Goal: Browse casually

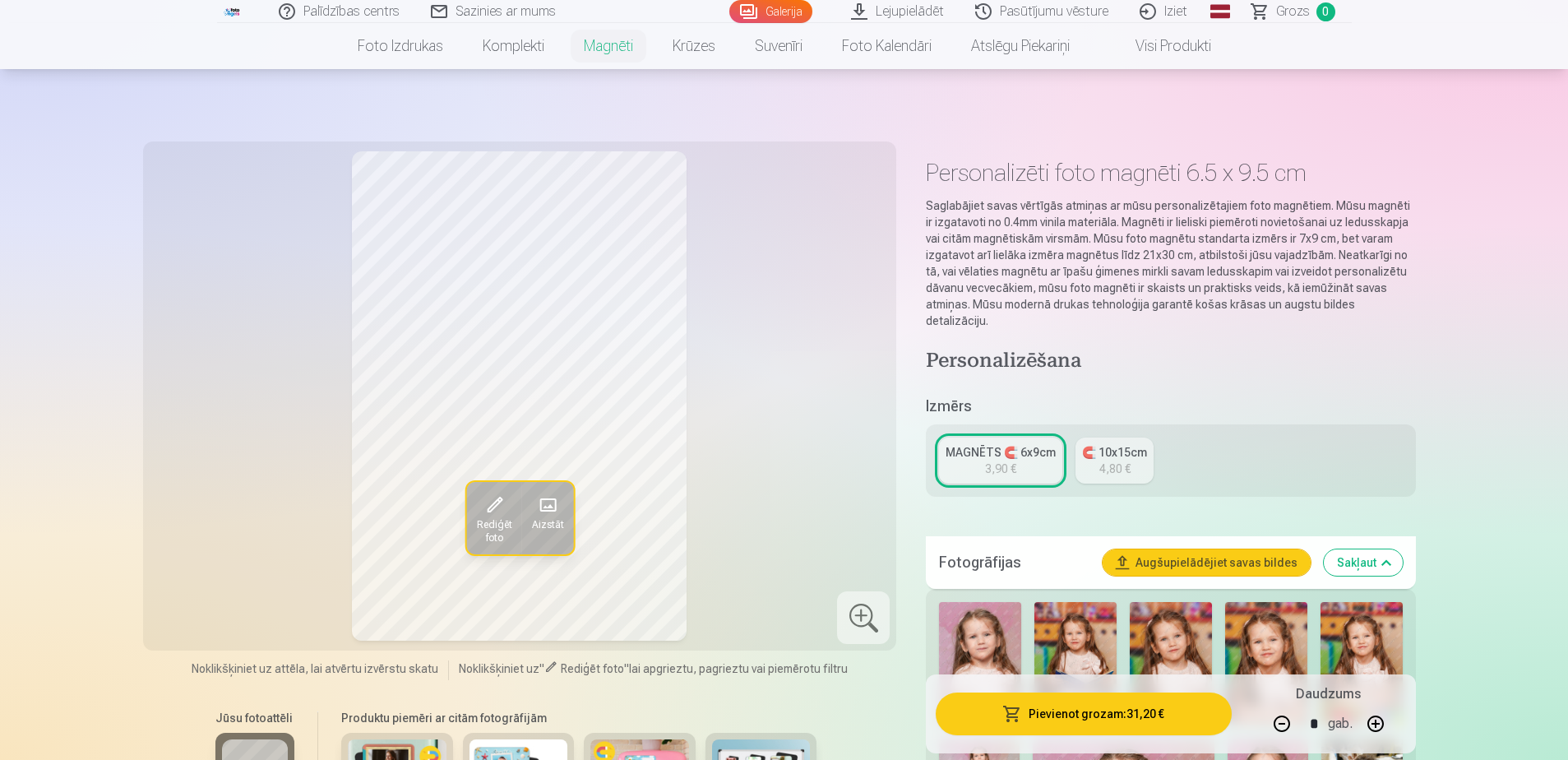
scroll to position [1992, 0]
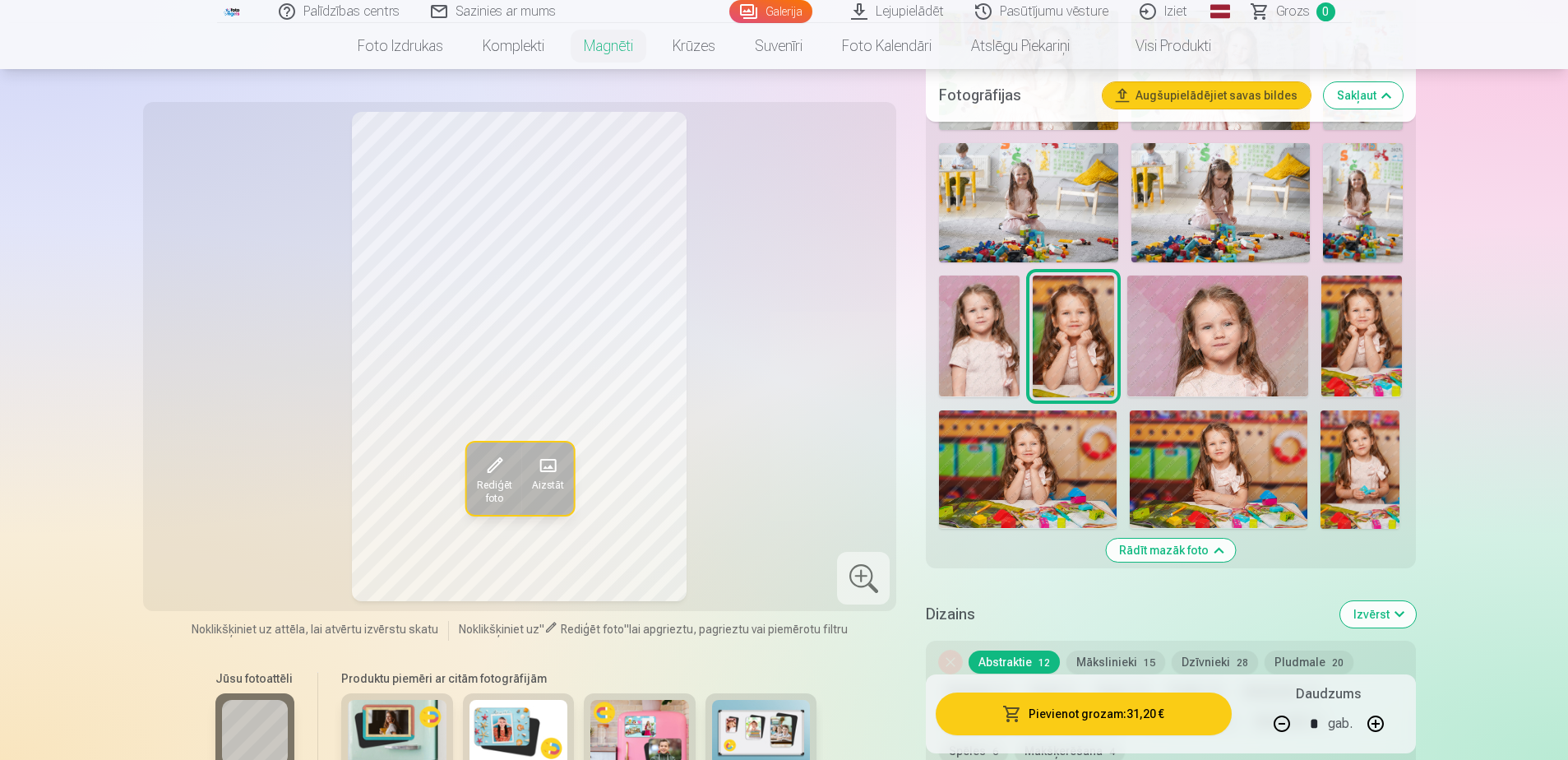
click at [1376, 326] on img at bounding box center [1362, 335] width 81 height 121
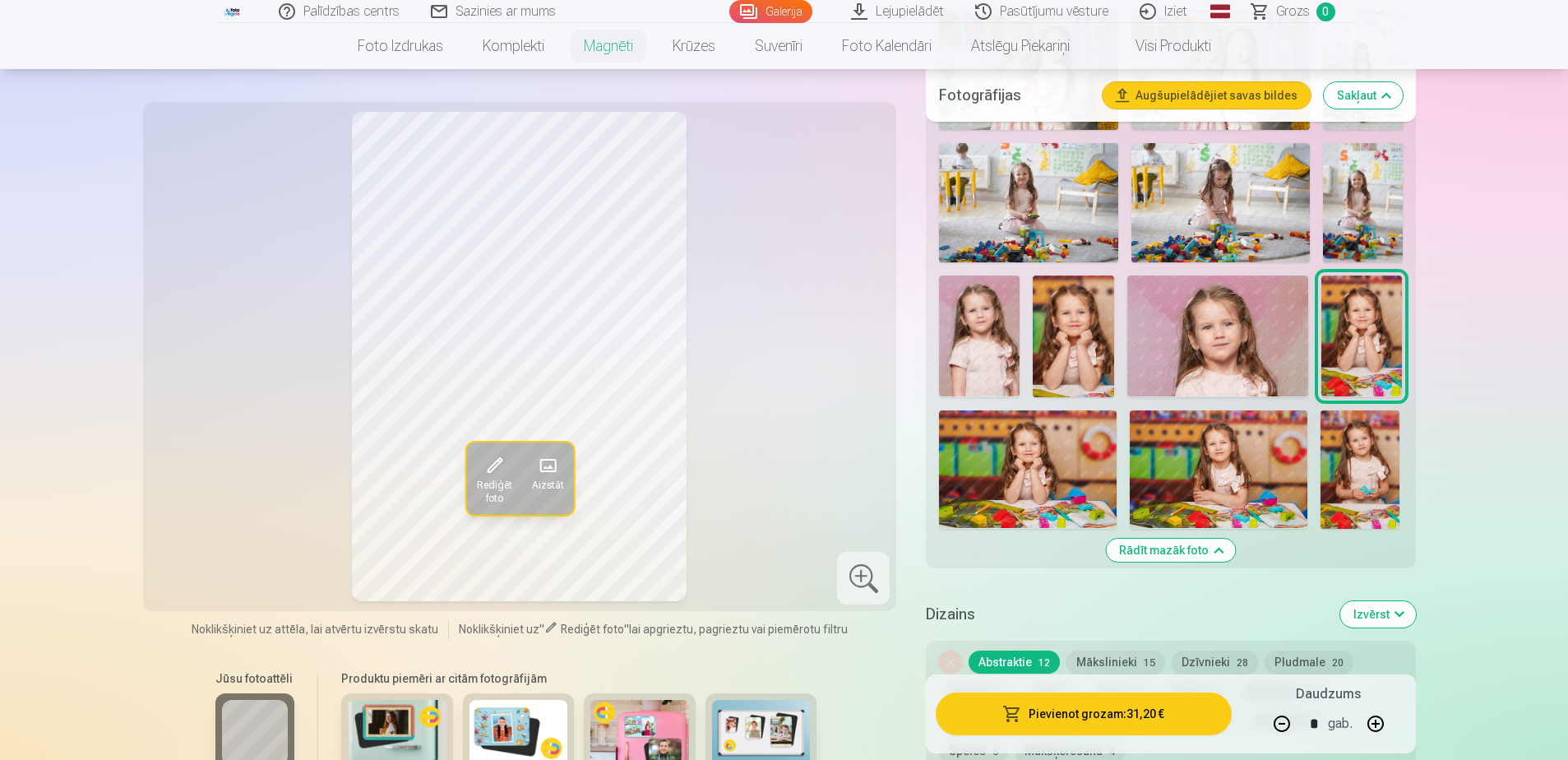
click at [1067, 327] on img at bounding box center [1073, 335] width 81 height 121
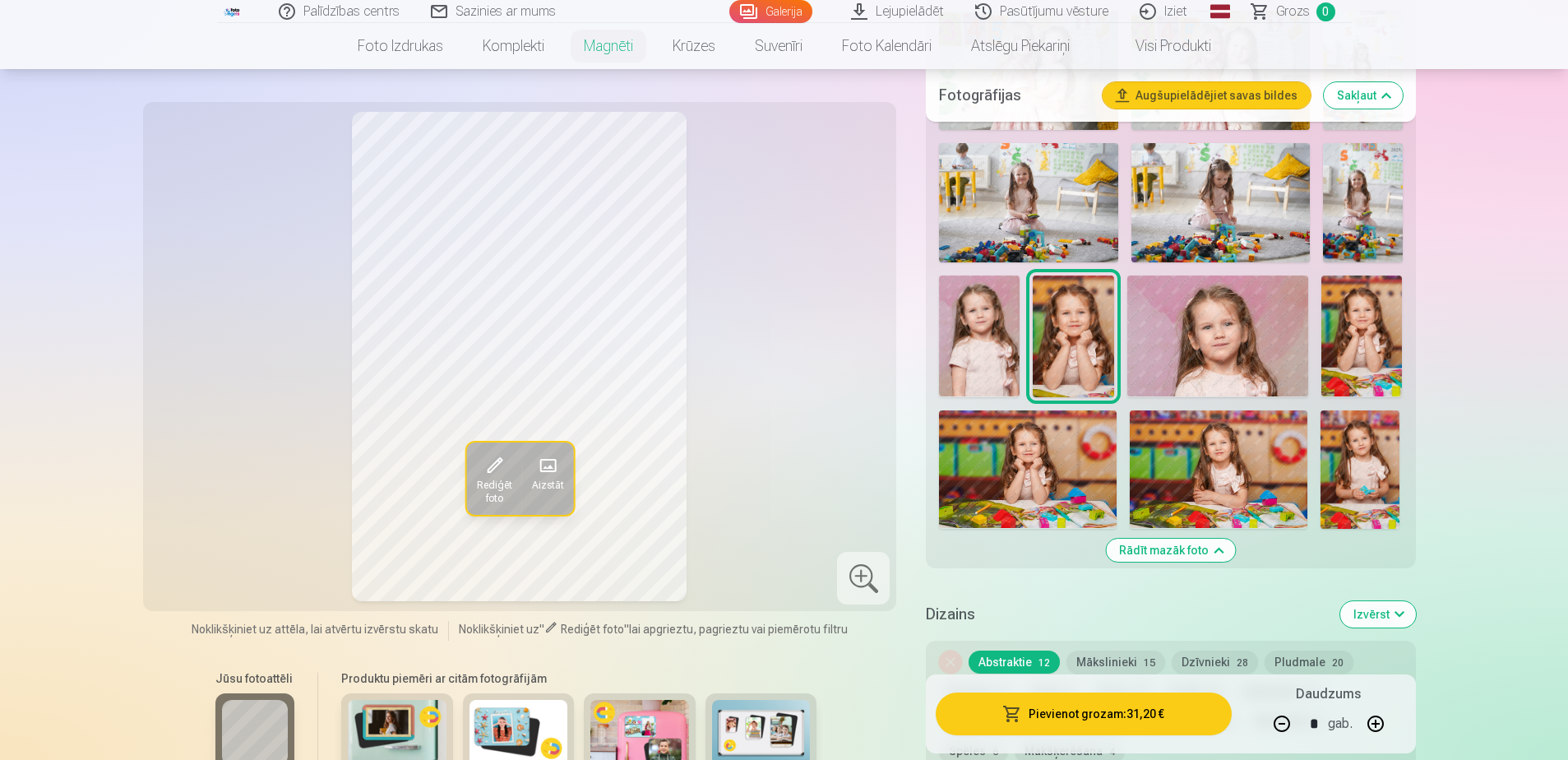
click at [1380, 341] on img at bounding box center [1362, 335] width 81 height 121
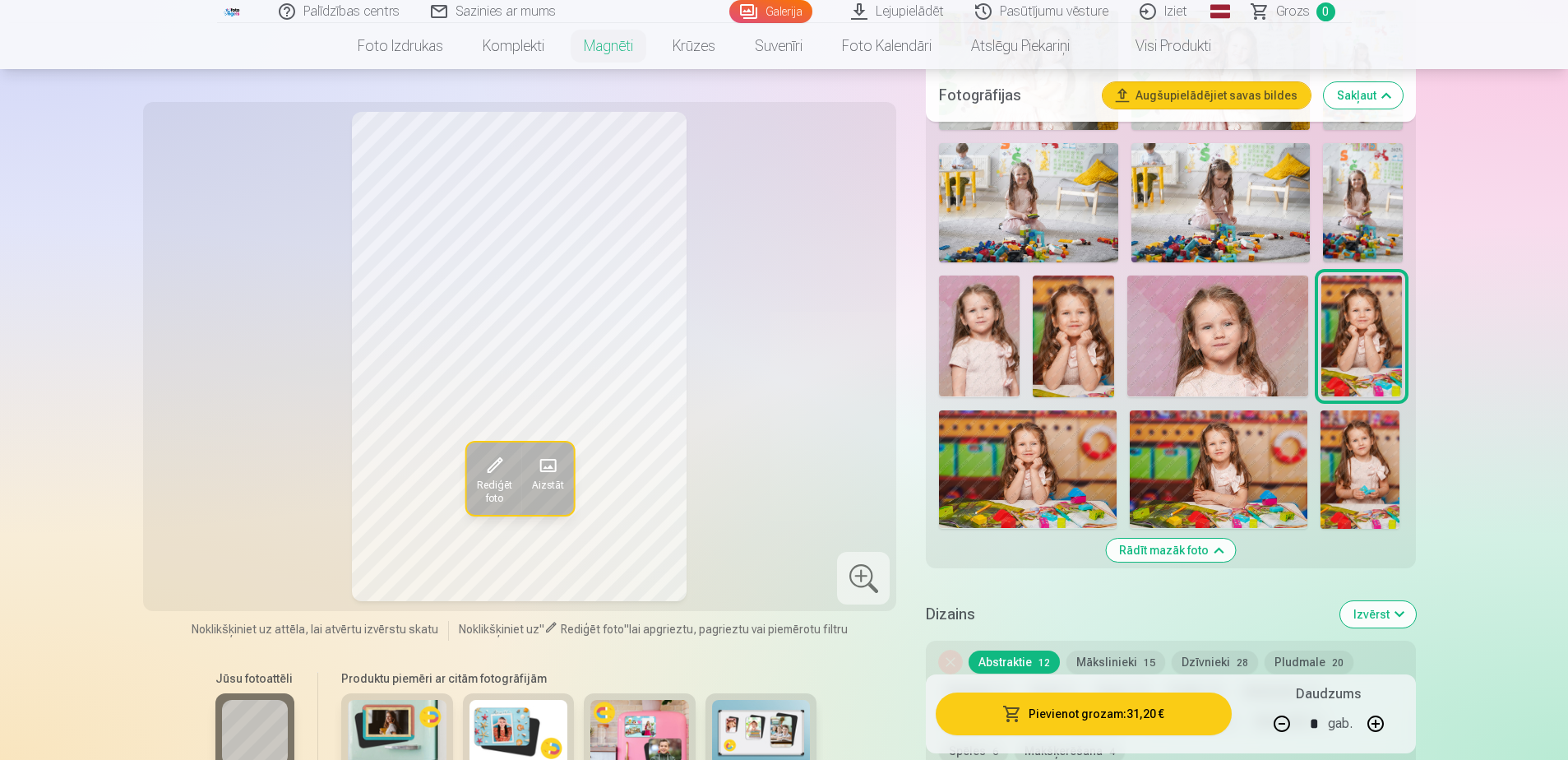
click at [957, 335] on img at bounding box center [979, 335] width 81 height 121
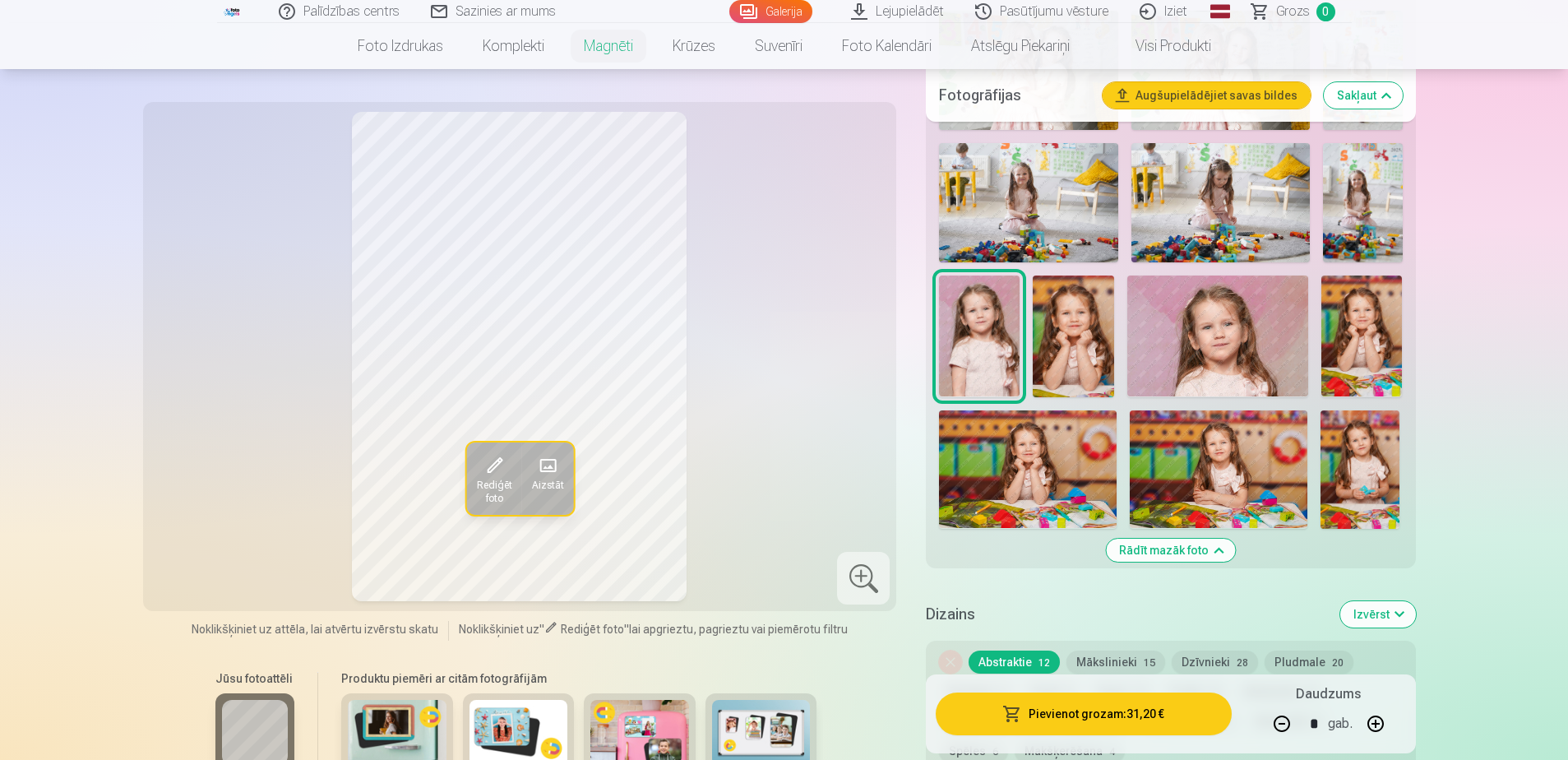
click at [1367, 338] on img at bounding box center [1362, 335] width 81 height 121
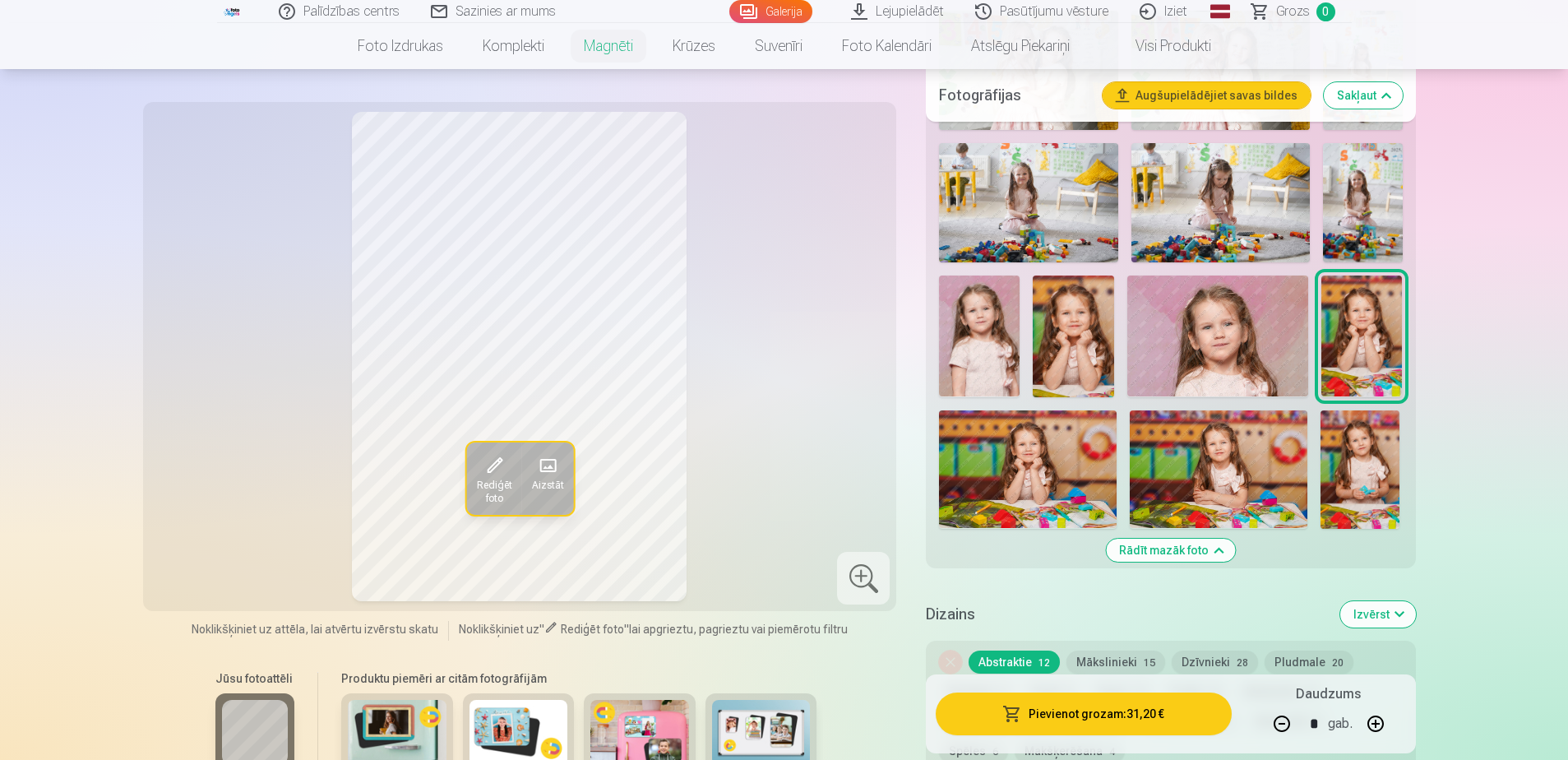
click at [1077, 341] on img at bounding box center [1073, 335] width 81 height 121
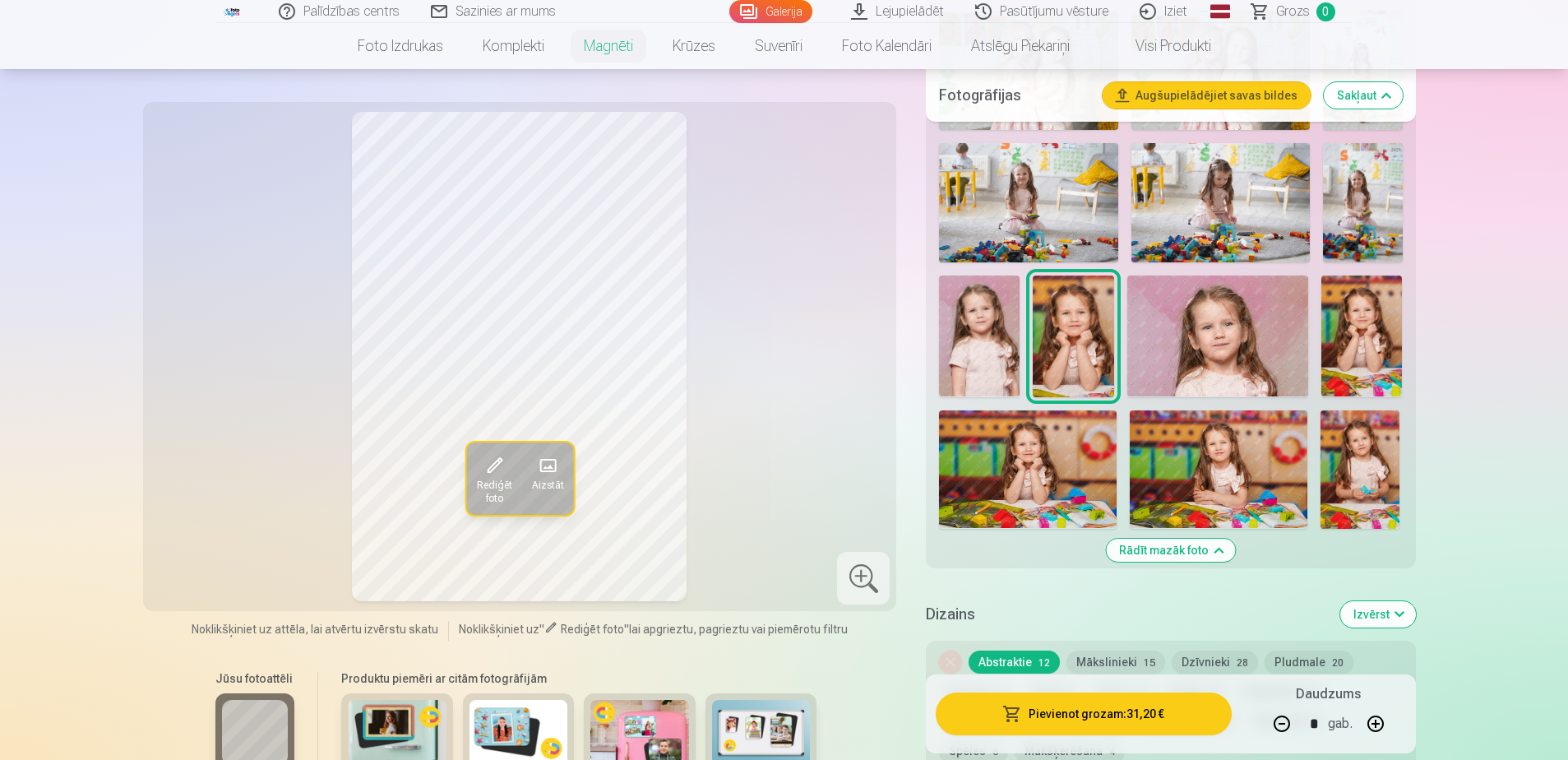
click at [995, 328] on img at bounding box center [979, 335] width 81 height 121
click at [1097, 347] on img at bounding box center [1073, 335] width 81 height 121
click at [1374, 341] on img at bounding box center [1362, 335] width 81 height 121
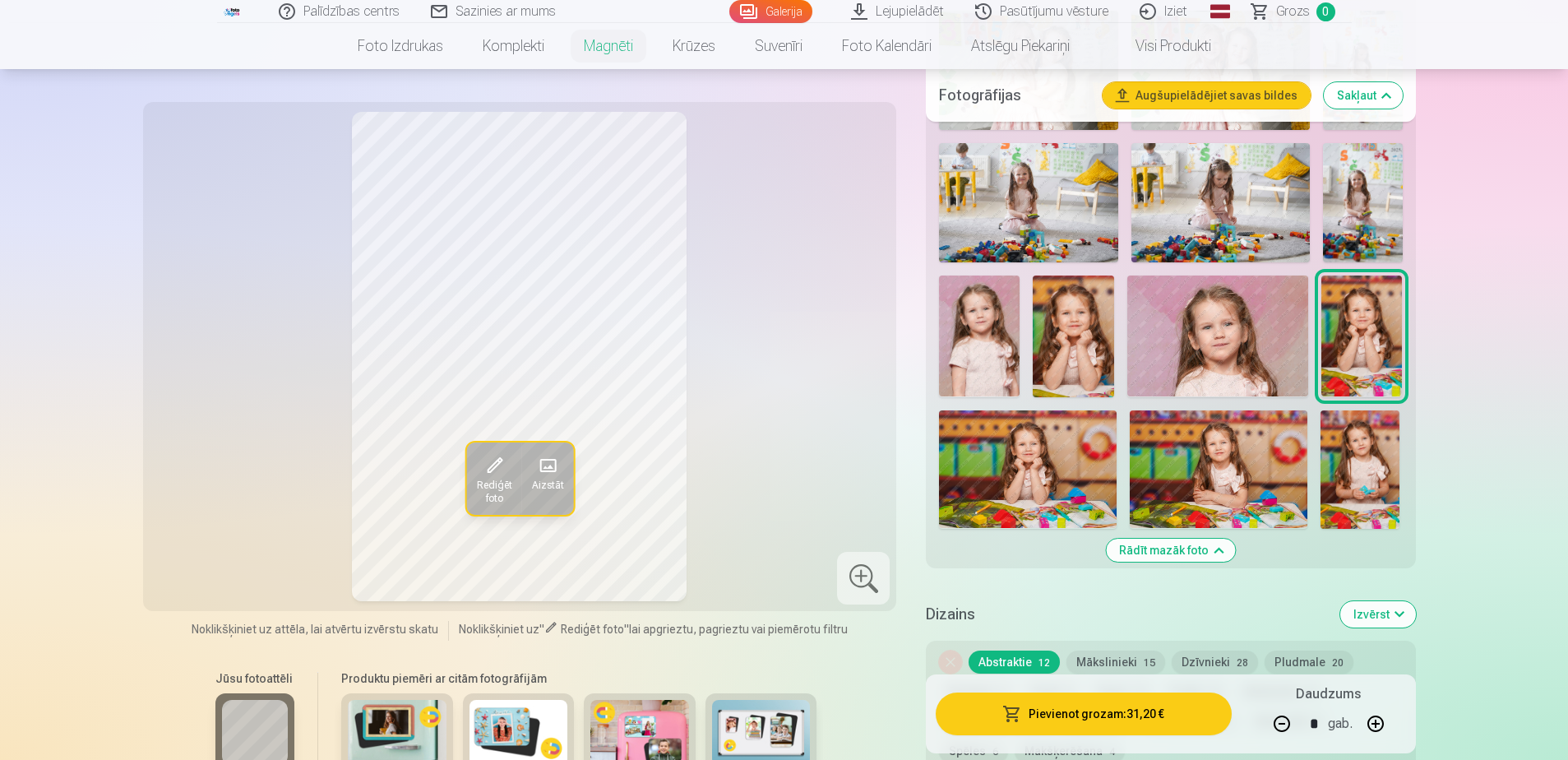
click at [1076, 334] on img at bounding box center [1073, 335] width 81 height 121
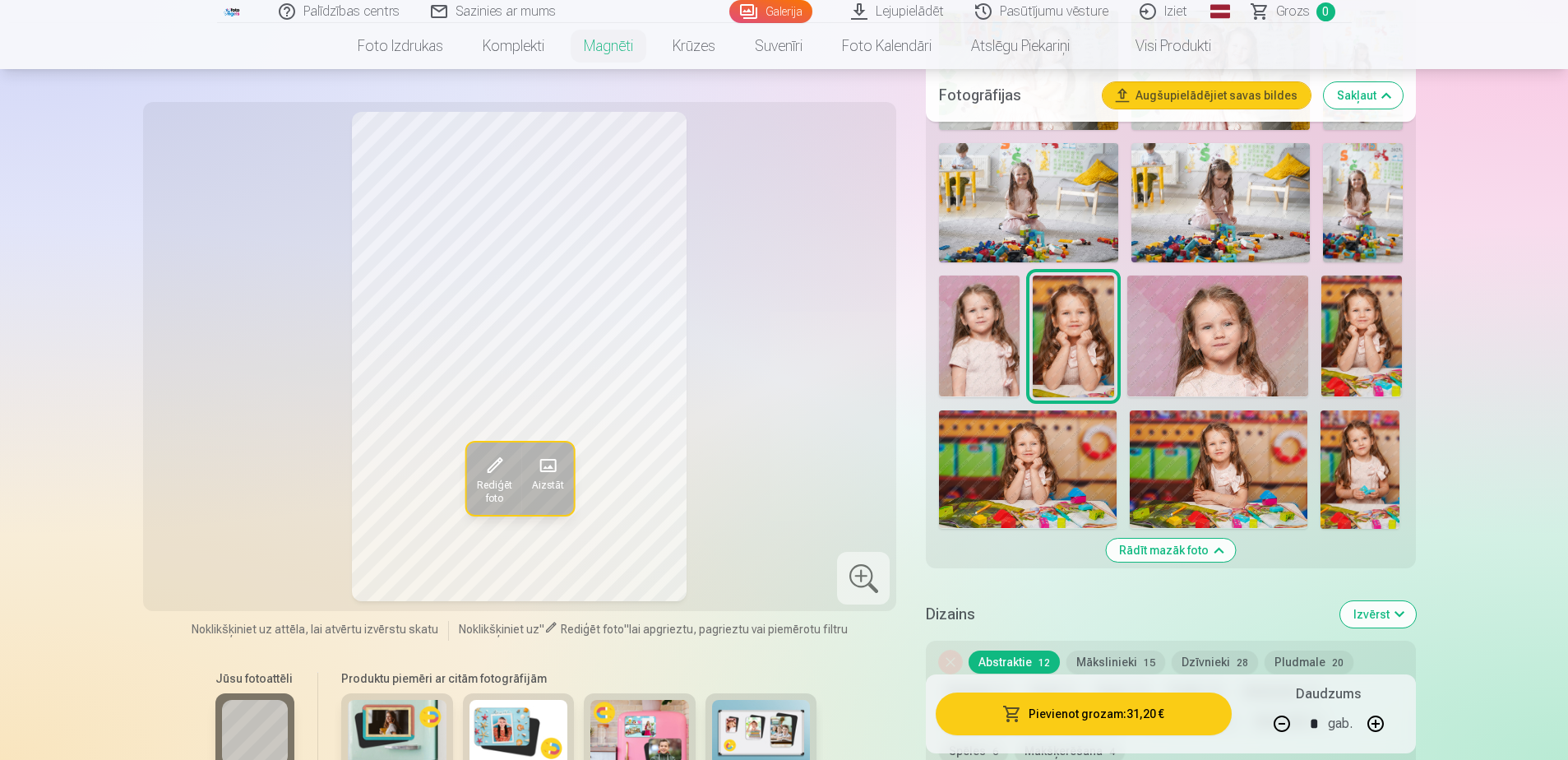
click at [1371, 335] on img at bounding box center [1362, 335] width 81 height 121
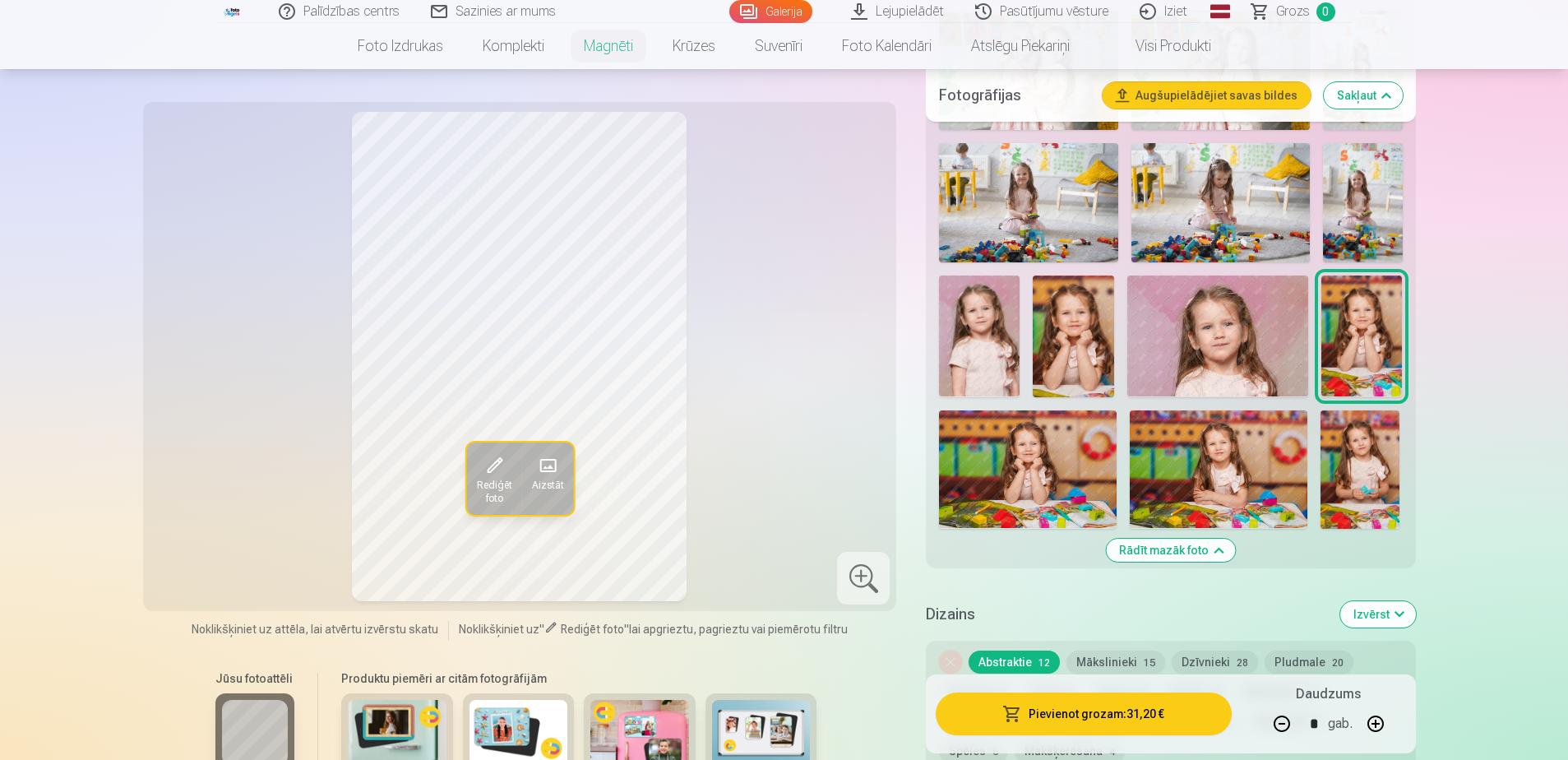
click at [1081, 349] on img at bounding box center [1073, 335] width 81 height 121
